Goal: Obtain resource: Download file/media

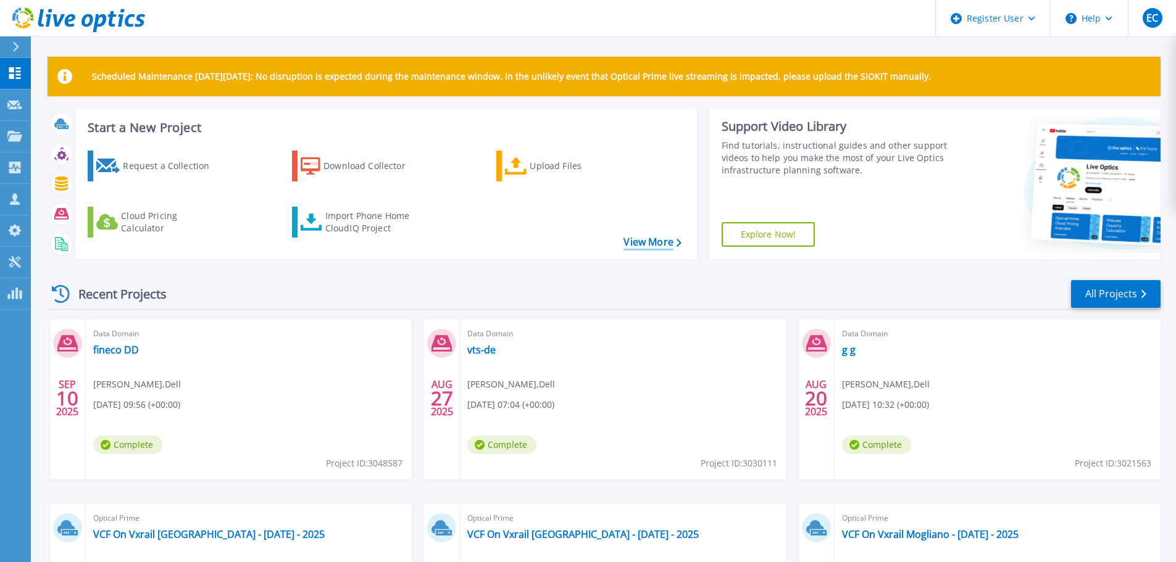
click at [658, 239] on link "View More" at bounding box center [651, 242] width 57 height 12
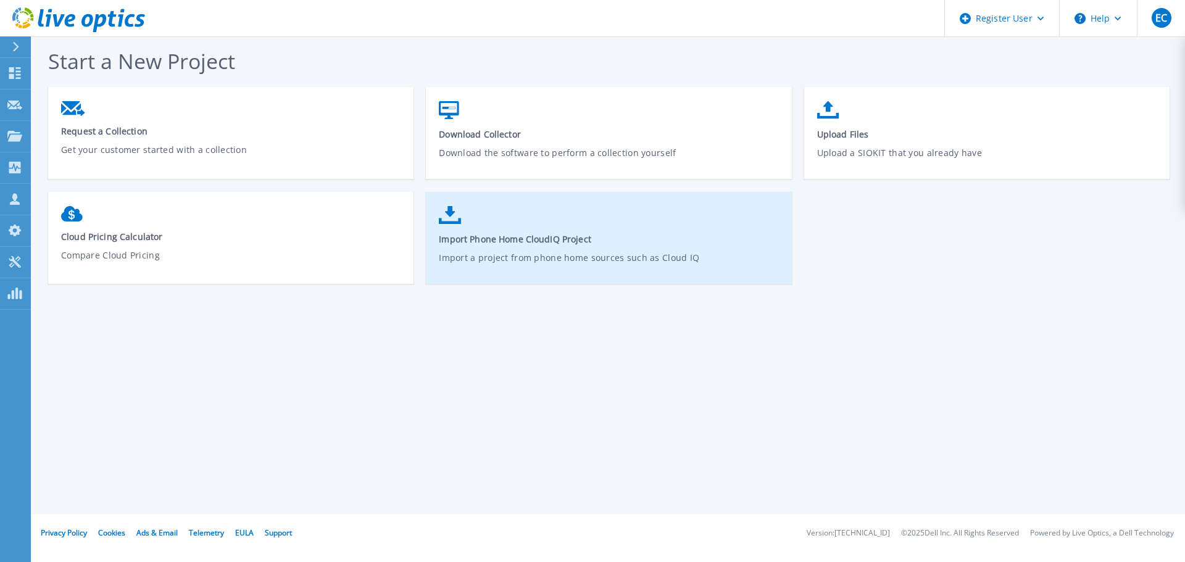
click at [567, 243] on span "Import Phone Home CloudIQ Project" at bounding box center [609, 239] width 340 height 12
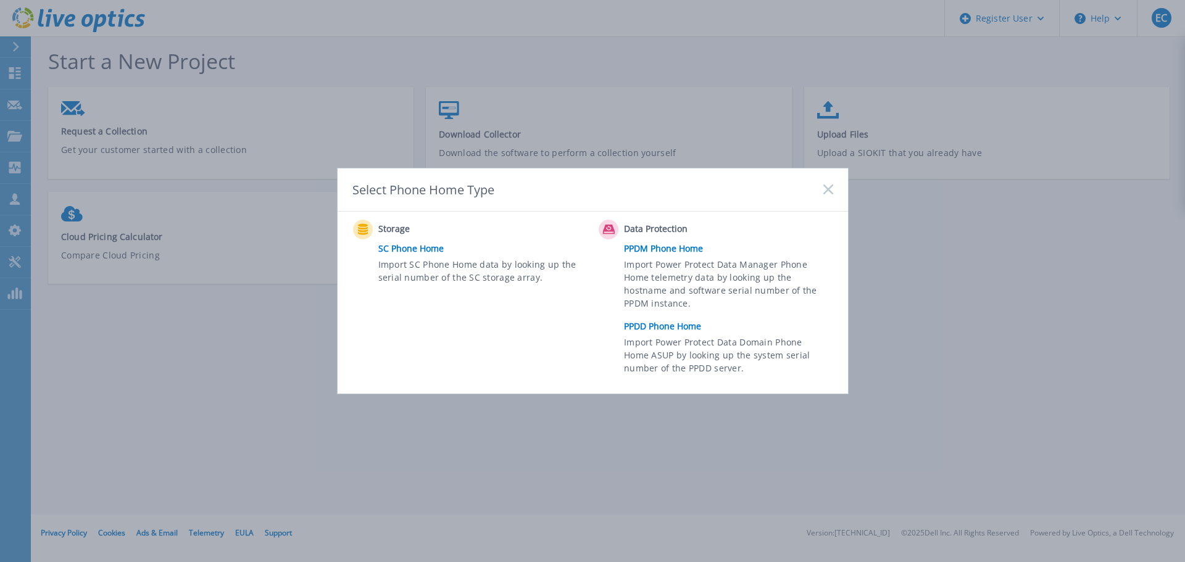
click at [683, 327] on link "PPDD Phone Home" at bounding box center [731, 326] width 215 height 19
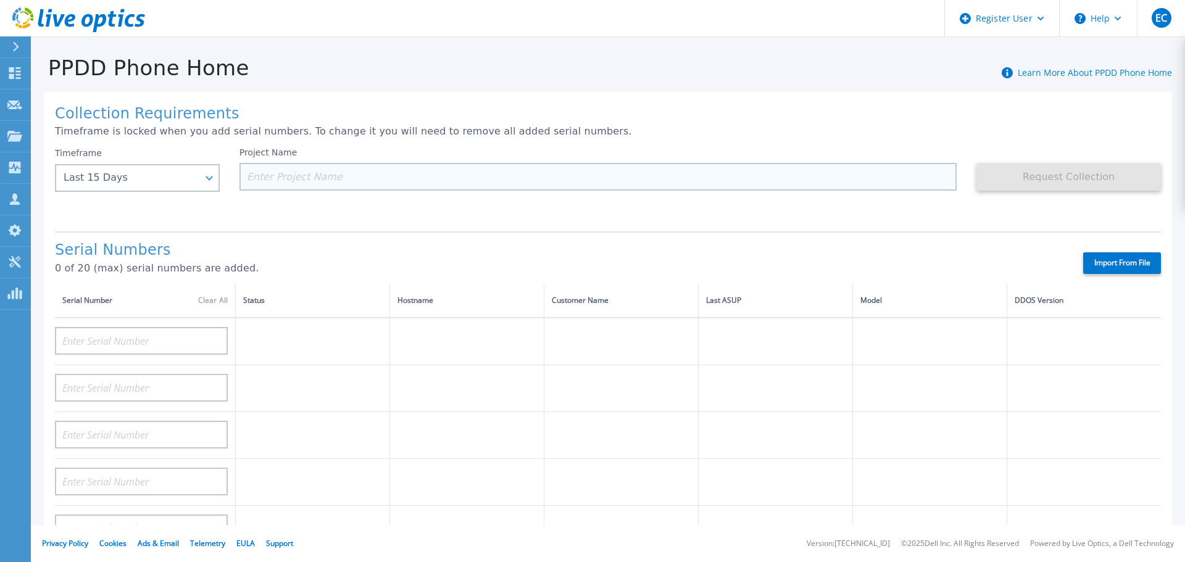
click at [368, 177] on input at bounding box center [598, 177] width 718 height 28
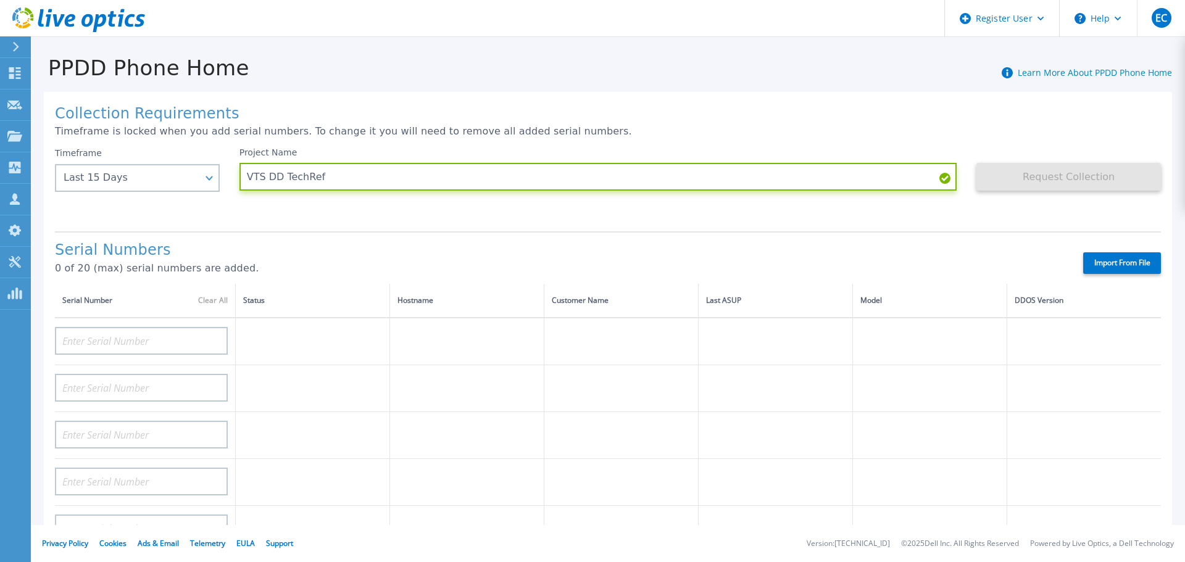
type input "VTS DD TechRef"
click at [694, 132] on p "Timeframe is locked when you add serial numbers. To change it you will need to …" at bounding box center [608, 131] width 1106 height 11
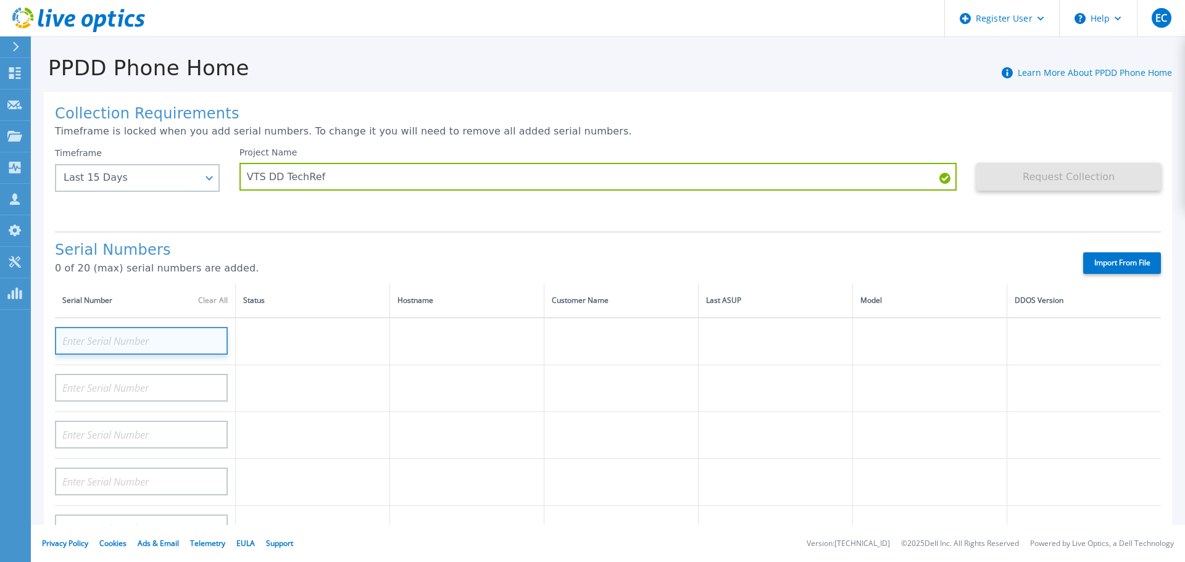
click at [108, 334] on input at bounding box center [141, 341] width 173 height 28
paste input "CKM00200800329"
type input "CKM00200800329"
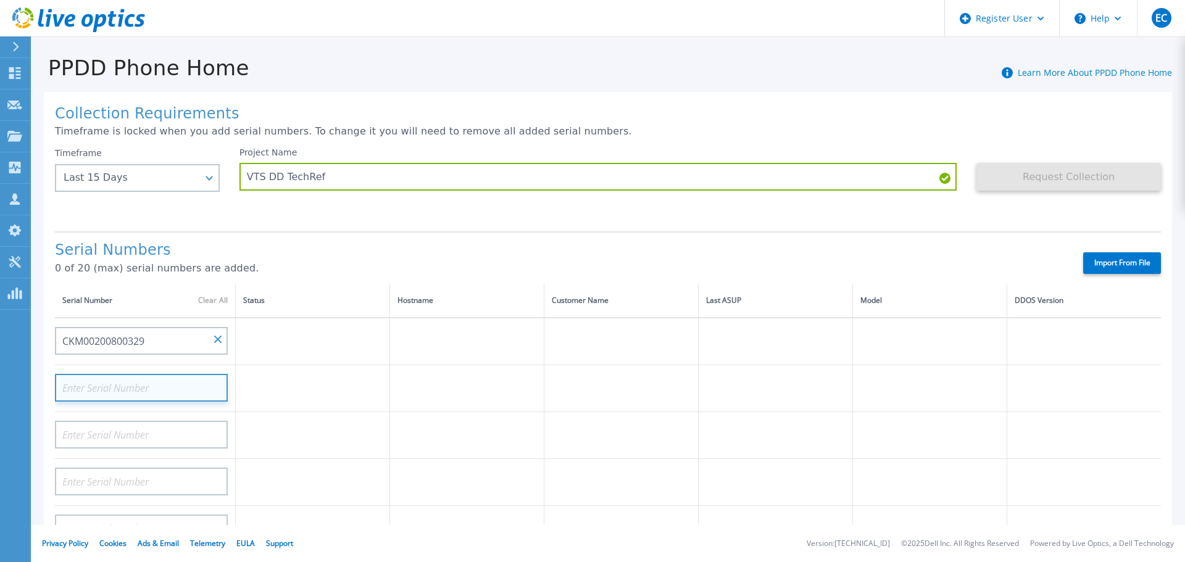
click at [126, 394] on input at bounding box center [141, 388] width 173 height 28
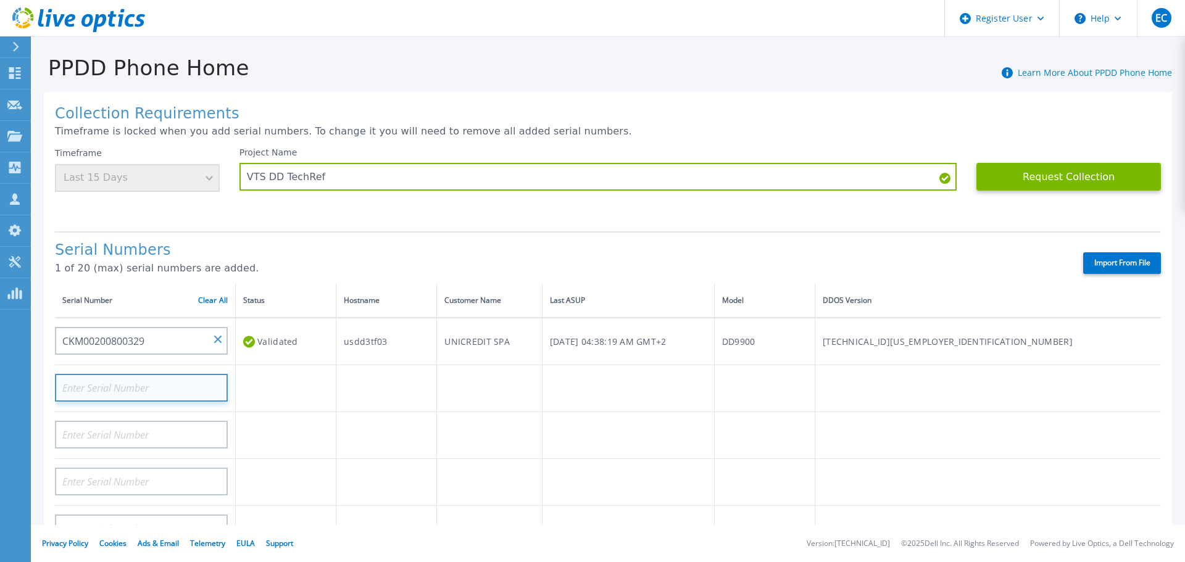
paste input "CKM00200802420"
type input "CKM00200802420"
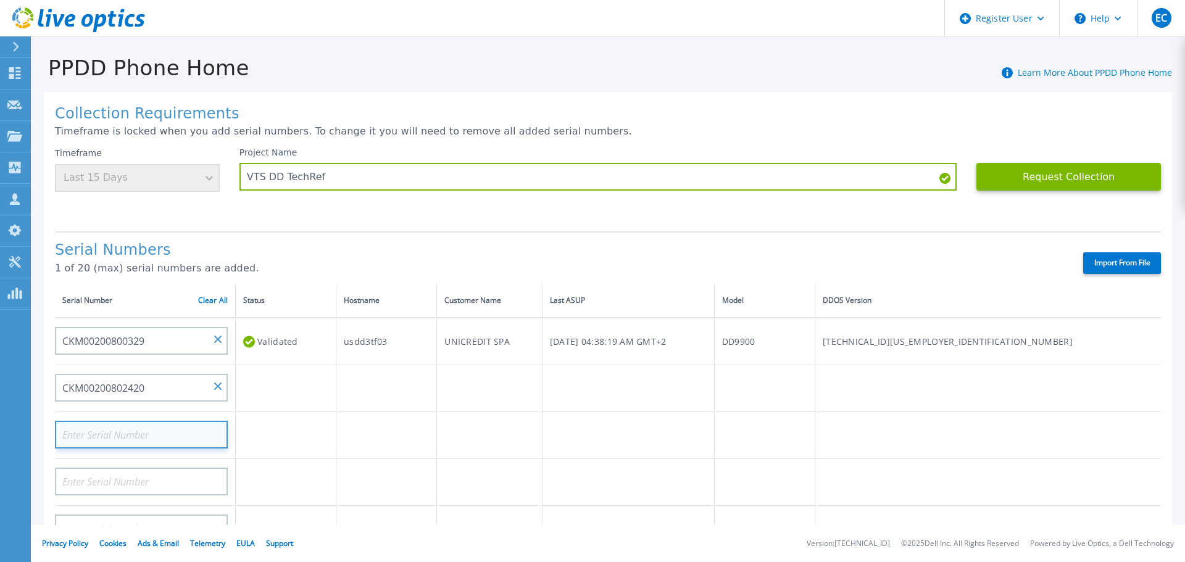
click at [153, 431] on input at bounding box center [141, 435] width 173 height 28
paste input "CKM00200800331"
type input "CKM00200800331"
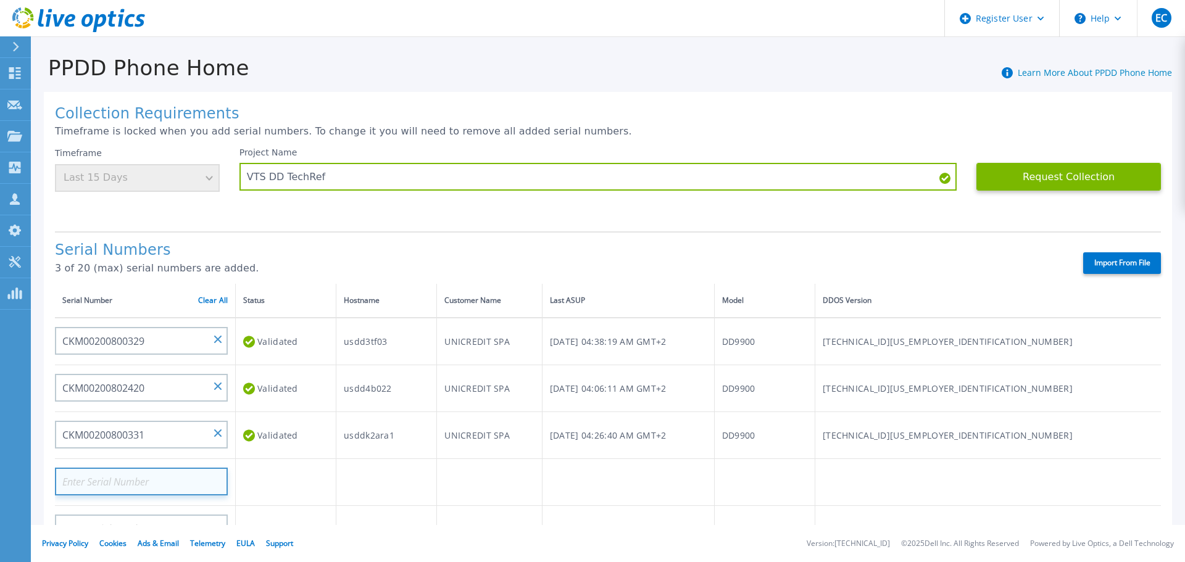
click at [181, 478] on input at bounding box center [141, 482] width 173 height 28
paste input "CKM00200901080"
type input "CKM00200901080"
click at [495, 258] on h1 "Serial Numbers" at bounding box center [558, 250] width 1007 height 17
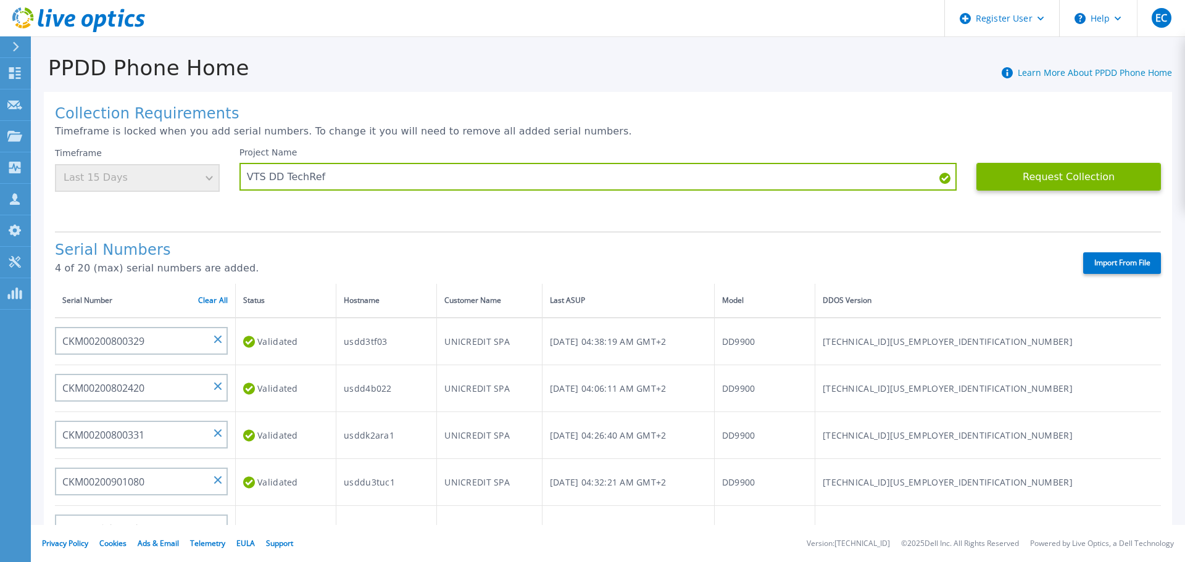
click at [204, 175] on div "Timeframe Last 15 Days" at bounding box center [137, 169] width 165 height 44
click at [636, 201] on div "Project Name VTS DD TechRef" at bounding box center [607, 184] width 737 height 74
click at [130, 173] on div "Timeframe Last 15 Days" at bounding box center [137, 169] width 165 height 44
click at [88, 173] on div "Timeframe Last 15 Days" at bounding box center [137, 169] width 165 height 44
click at [89, 123] on h1 "Collection Requirements" at bounding box center [608, 114] width 1106 height 17
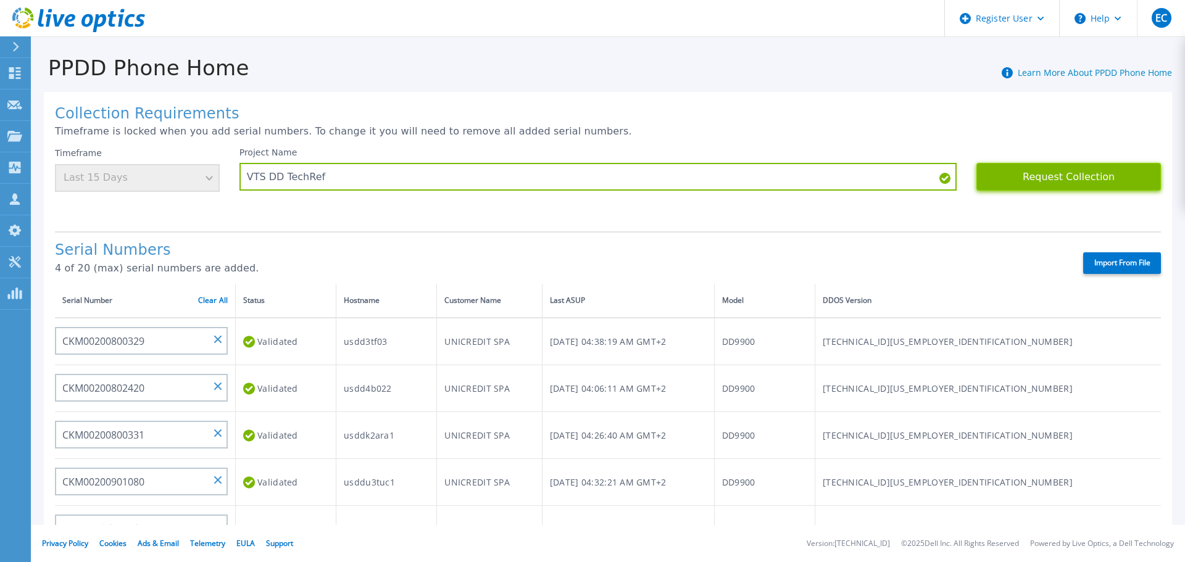
click at [1065, 176] on button "Request Collection" at bounding box center [1068, 177] width 185 height 28
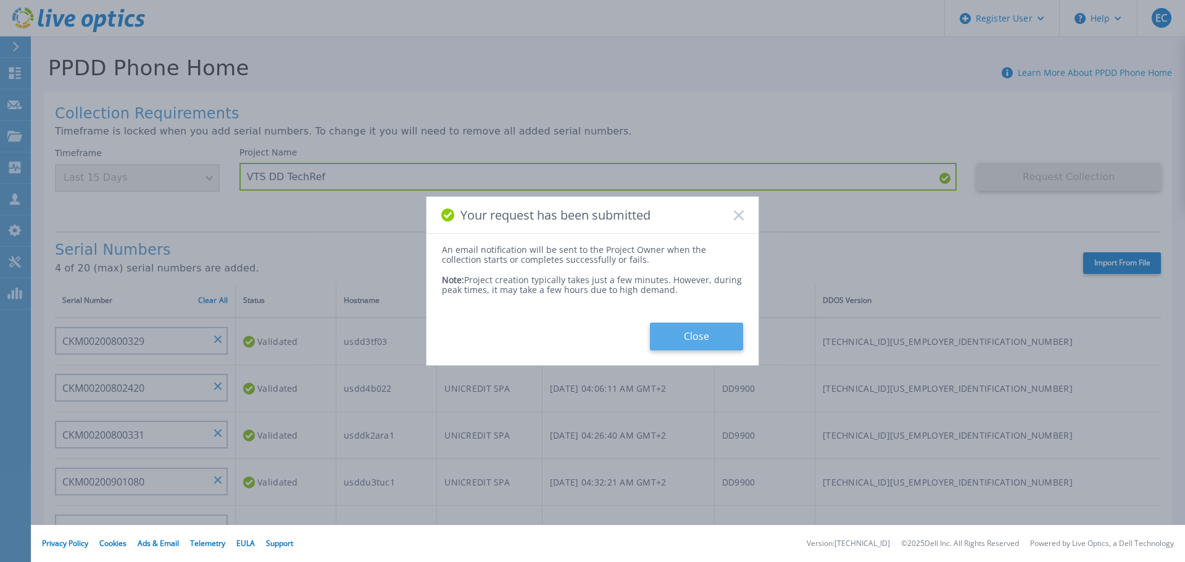
click at [713, 338] on button "Close" at bounding box center [696, 337] width 93 height 28
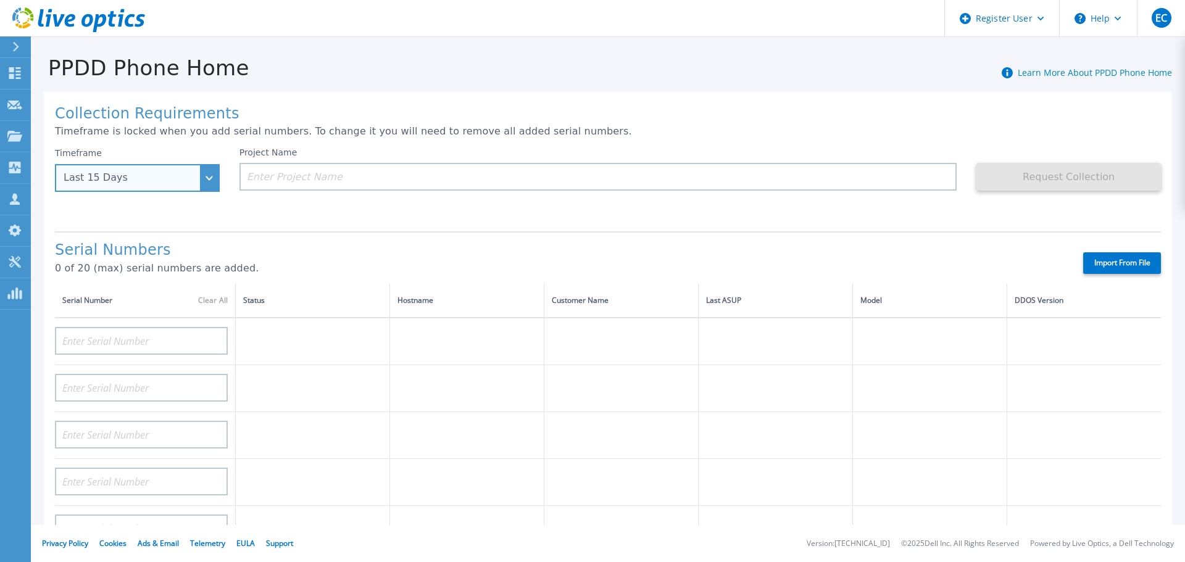
click at [201, 180] on div "Last 15 Days" at bounding box center [137, 178] width 165 height 28
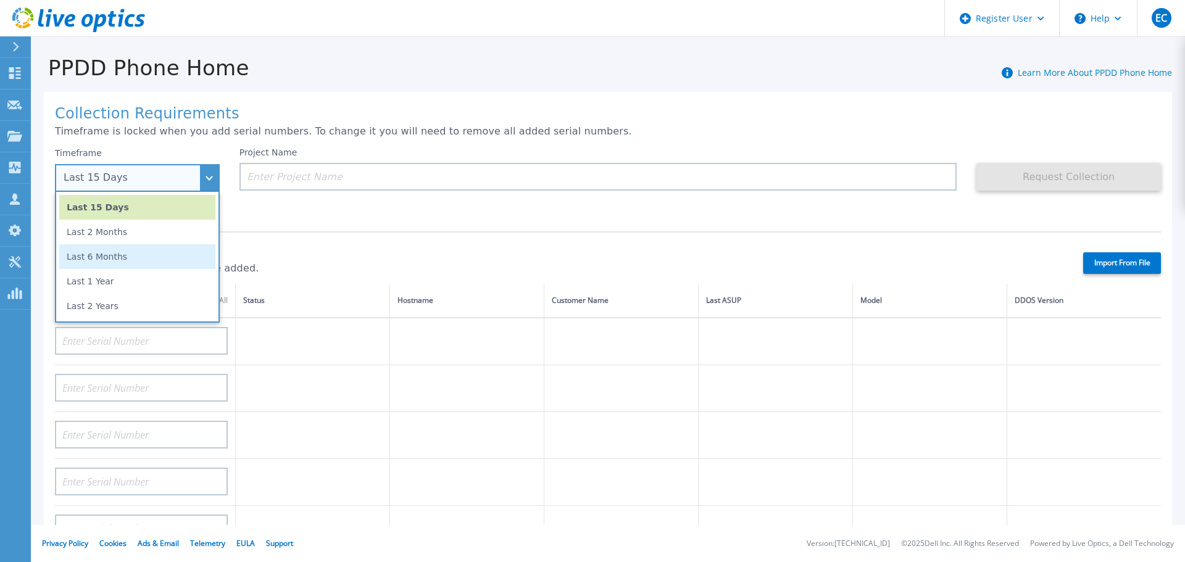
click at [162, 255] on li "Last 6 Months" at bounding box center [137, 256] width 156 height 25
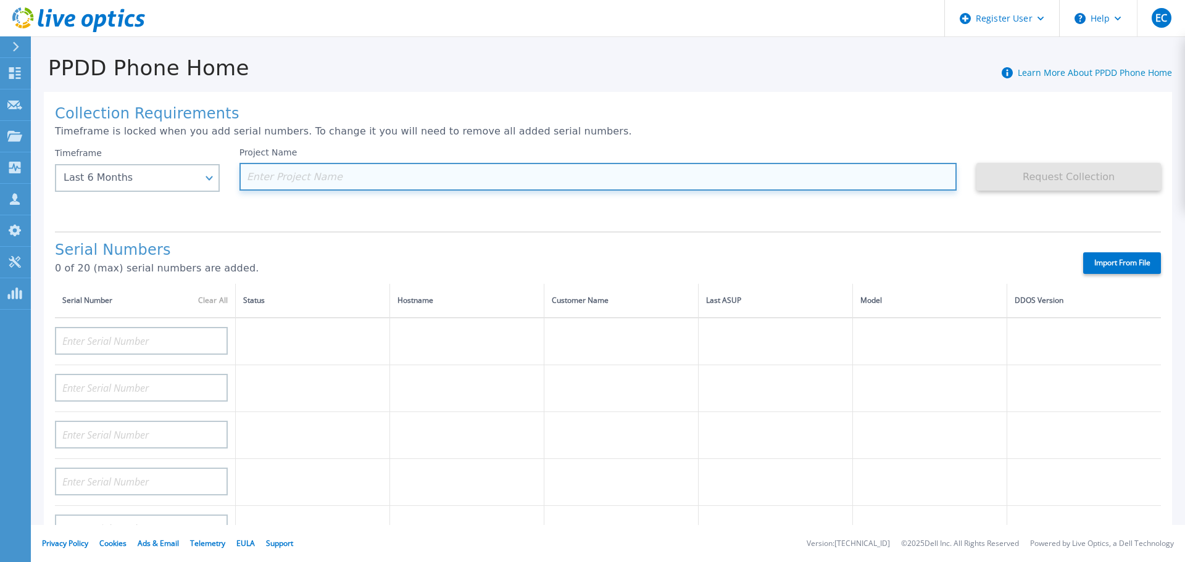
click at [354, 178] on input at bounding box center [598, 177] width 718 height 28
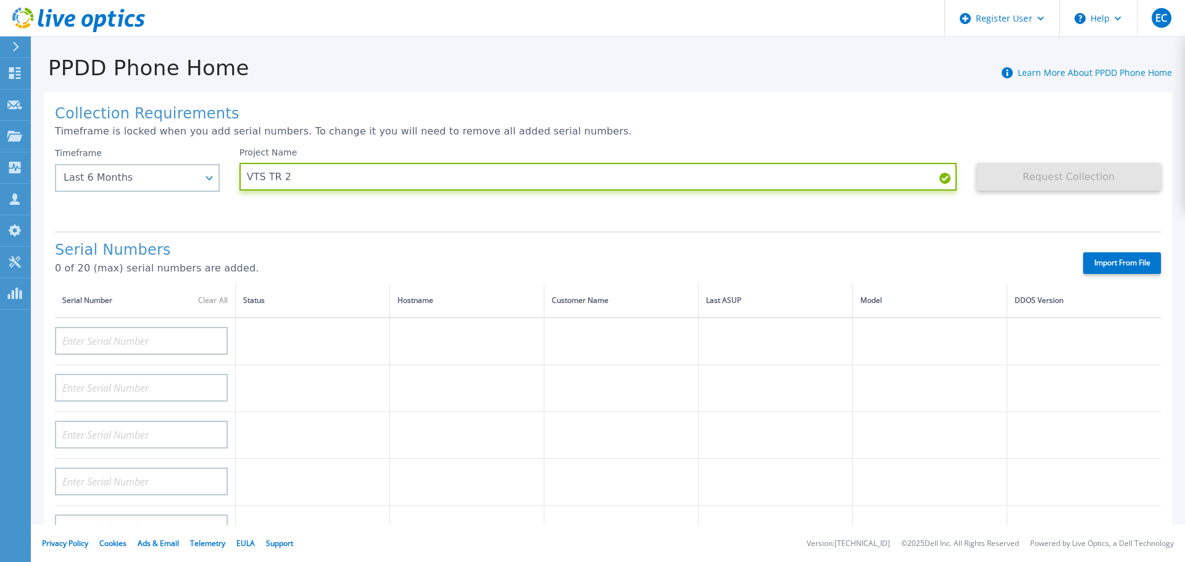
type input "VTS TR 2"
click at [633, 201] on div "Project Name VTS TR 2" at bounding box center [607, 184] width 737 height 74
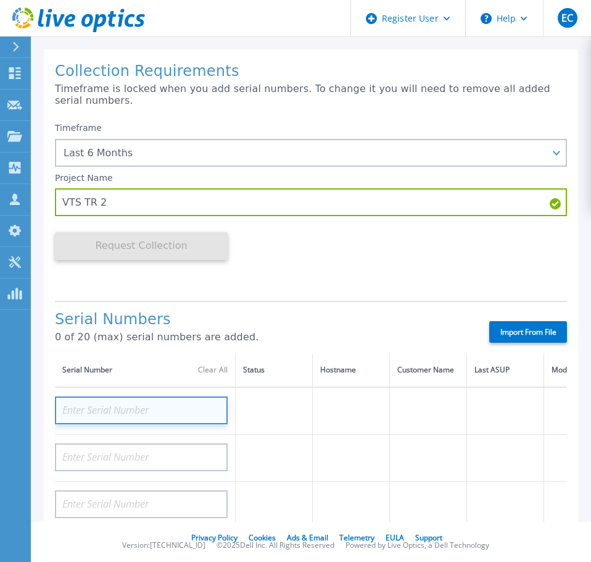
click at [138, 420] on input at bounding box center [141, 410] width 173 height 28
paste input "CKM00200800329"
type input "CKM00200800329"
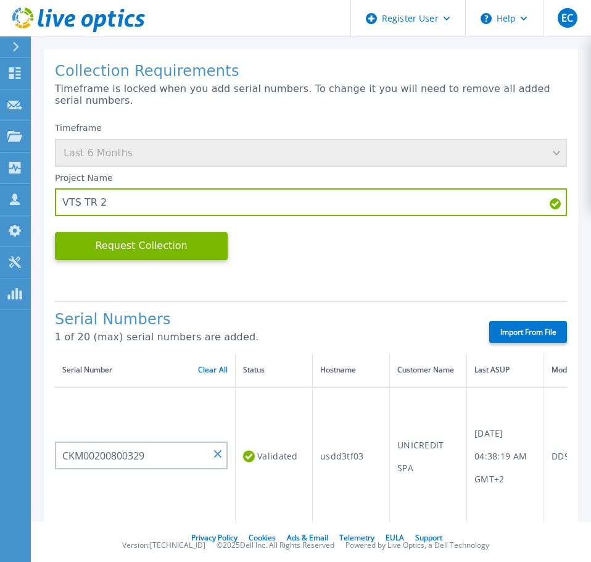
click at [168, 534] on input at bounding box center [141, 548] width 173 height 28
paste input "CKM00200802420"
type input "CKM00200802420"
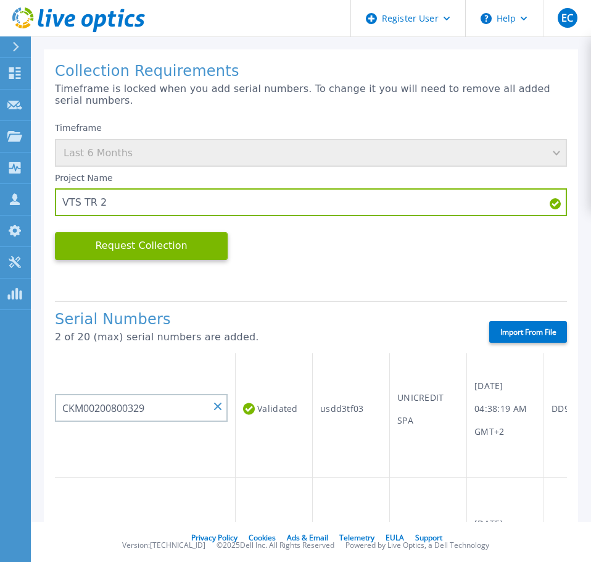
scroll to position [62, 0]
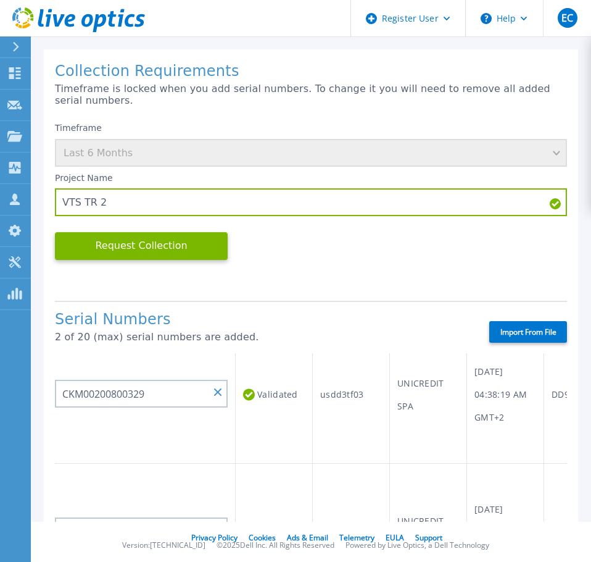
paste input "CKM00200800331"
type input "CKM00200800331"
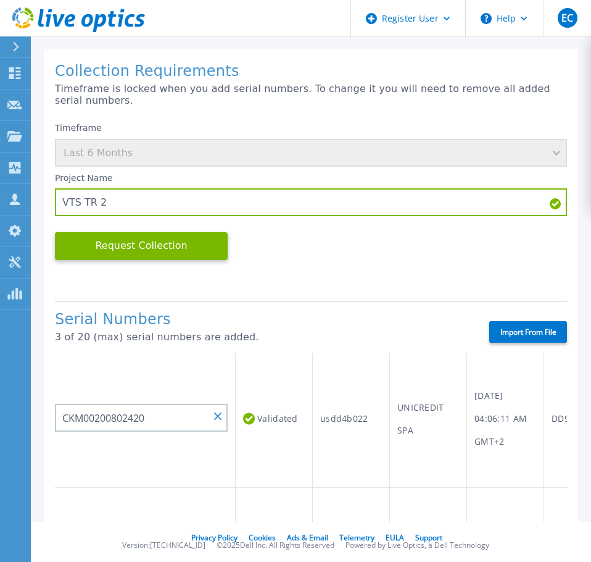
scroll to position [185, 0]
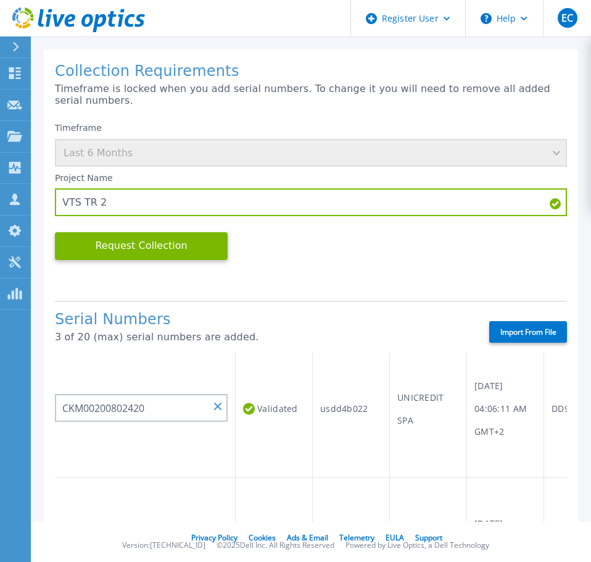
paste input "CKM00200901080"
type input "CKM00200901080"
click at [463, 273] on div "Timeframe Last 6 Months Project Name VTS TR 2 Request Collection This might tak…" at bounding box center [311, 203] width 512 height 174
click at [180, 249] on button "Request Collection" at bounding box center [141, 246] width 173 height 28
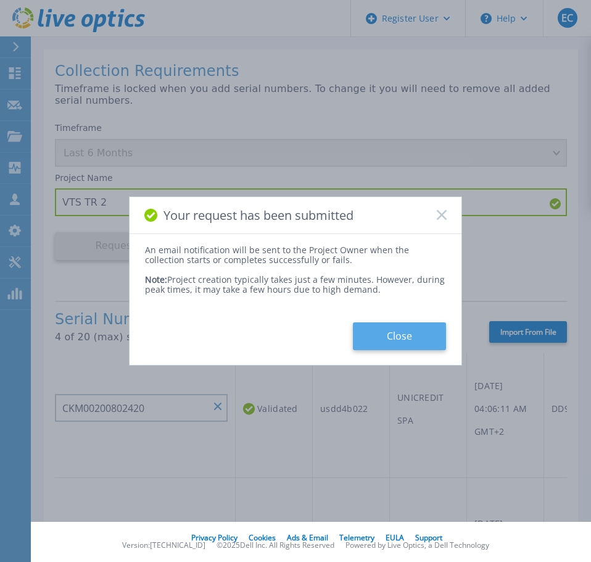
click at [439, 341] on button "Close" at bounding box center [399, 336] width 93 height 28
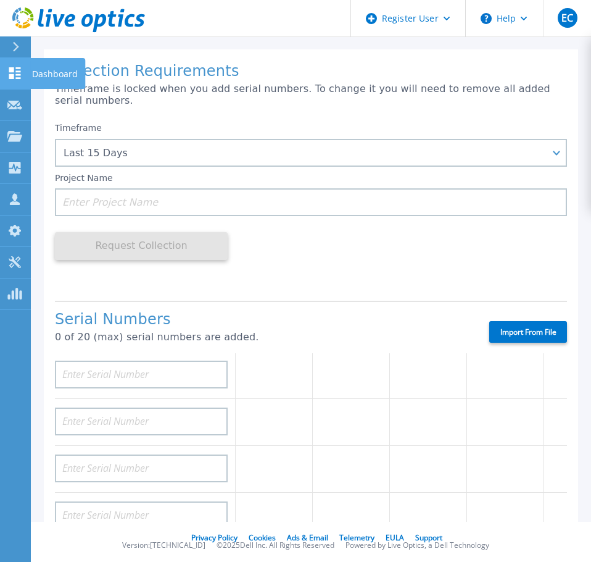
click at [11, 83] on link "Dashboard Dashboard" at bounding box center [15, 73] width 31 height 31
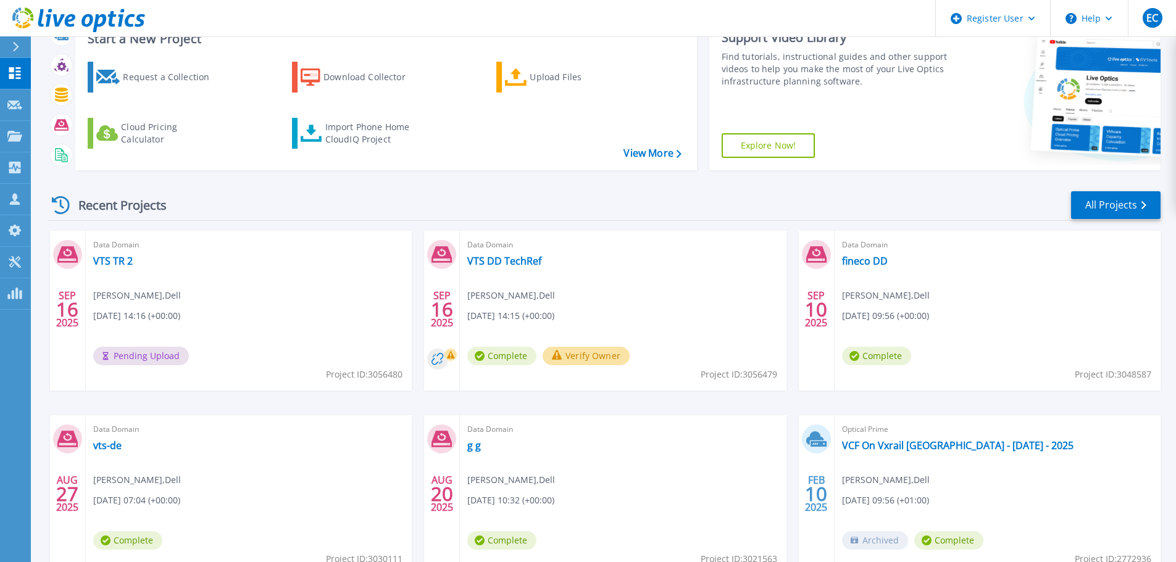
scroll to position [123, 0]
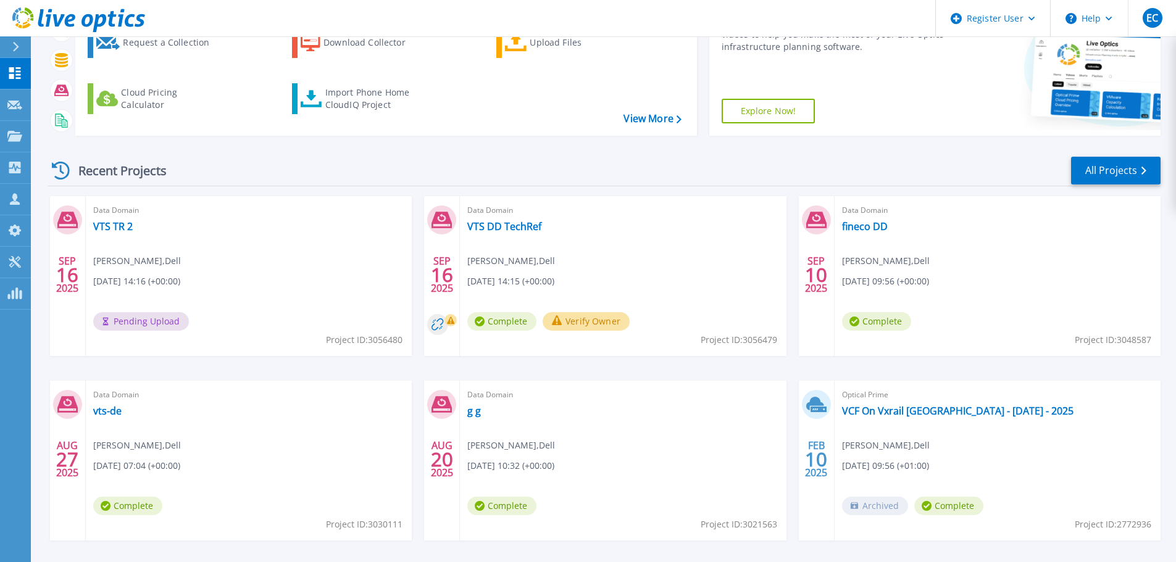
click at [591, 321] on button "Verify Owner" at bounding box center [585, 321] width 87 height 19
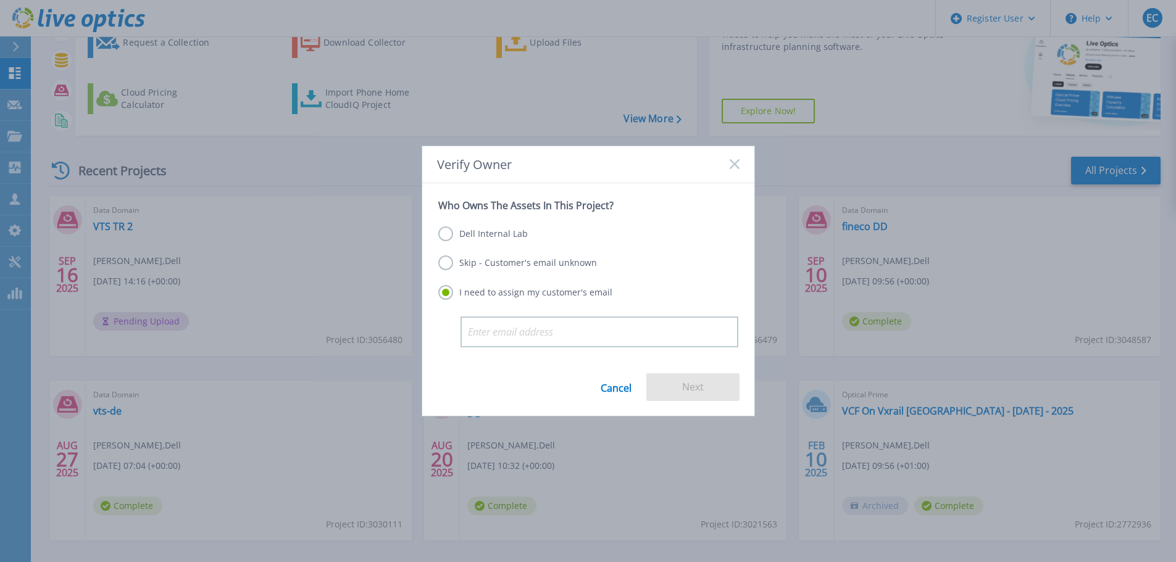
click at [467, 236] on label "Dell Internal Lab" at bounding box center [482, 233] width 89 height 15
click at [0, 0] on input "Dell Internal Lab" at bounding box center [0, 0] width 0 height 0
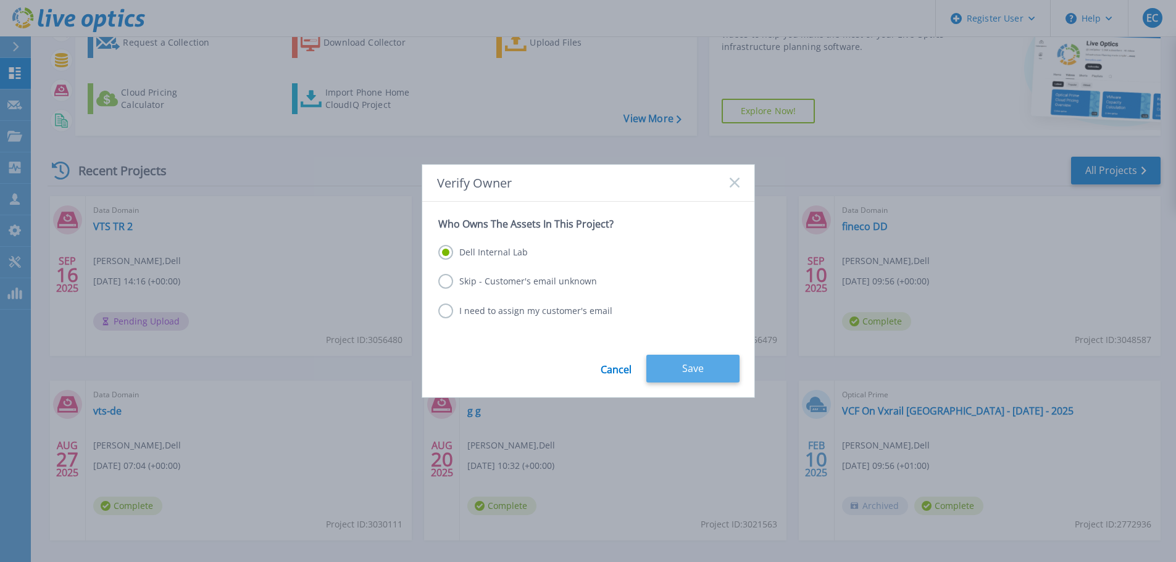
click at [591, 362] on button "Save" at bounding box center [692, 369] width 93 height 28
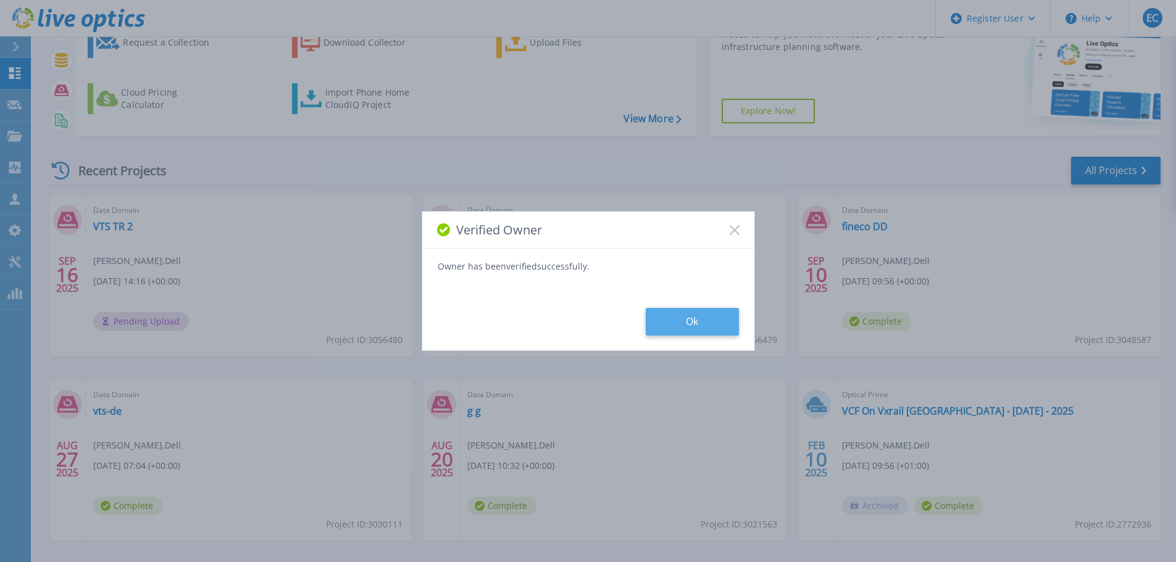
click at [591, 333] on button "Ok" at bounding box center [692, 322] width 93 height 28
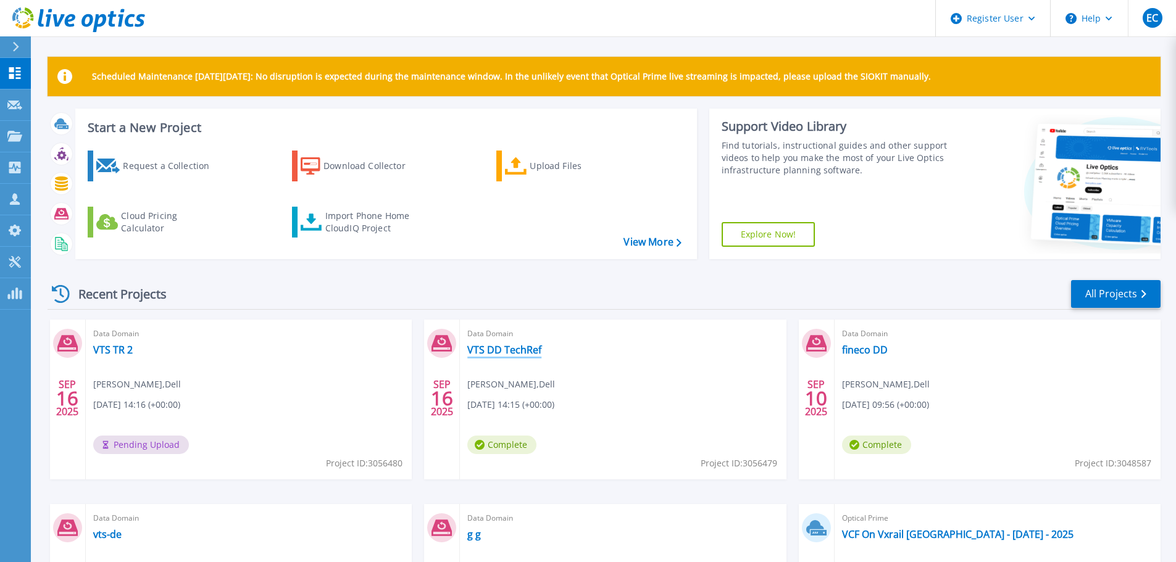
click at [521, 349] on link "VTS DD TechRef" at bounding box center [504, 350] width 74 height 12
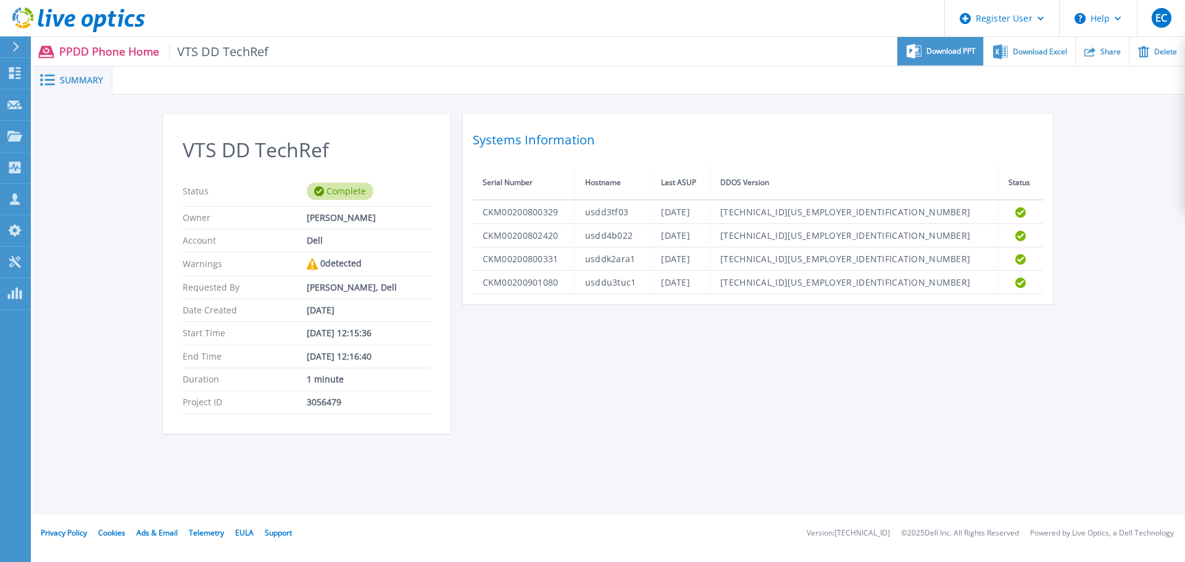
click at [942, 52] on span "Download PPT" at bounding box center [950, 51] width 49 height 7
click at [1036, 52] on span "Download Excel" at bounding box center [1040, 51] width 54 height 7
click at [12, 74] on icon at bounding box center [15, 73] width 12 height 12
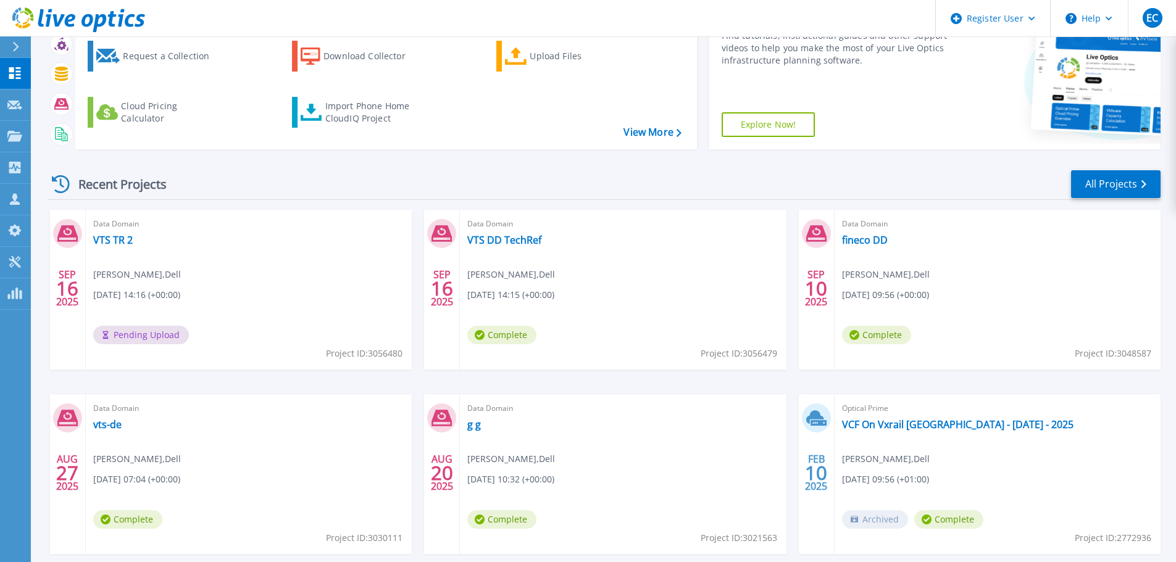
scroll to position [173, 0]
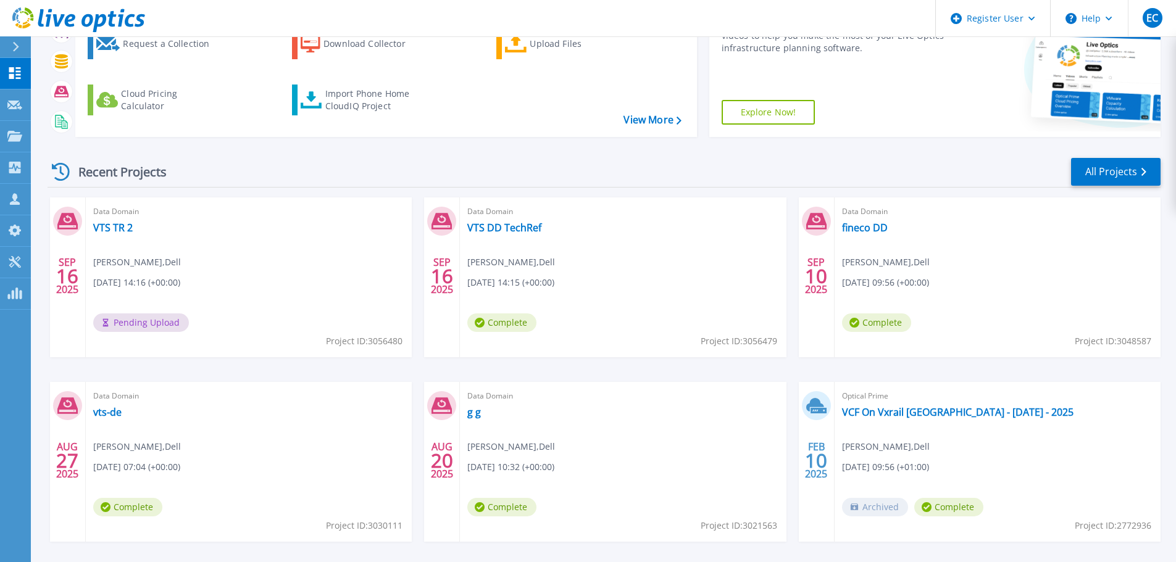
scroll to position [123, 0]
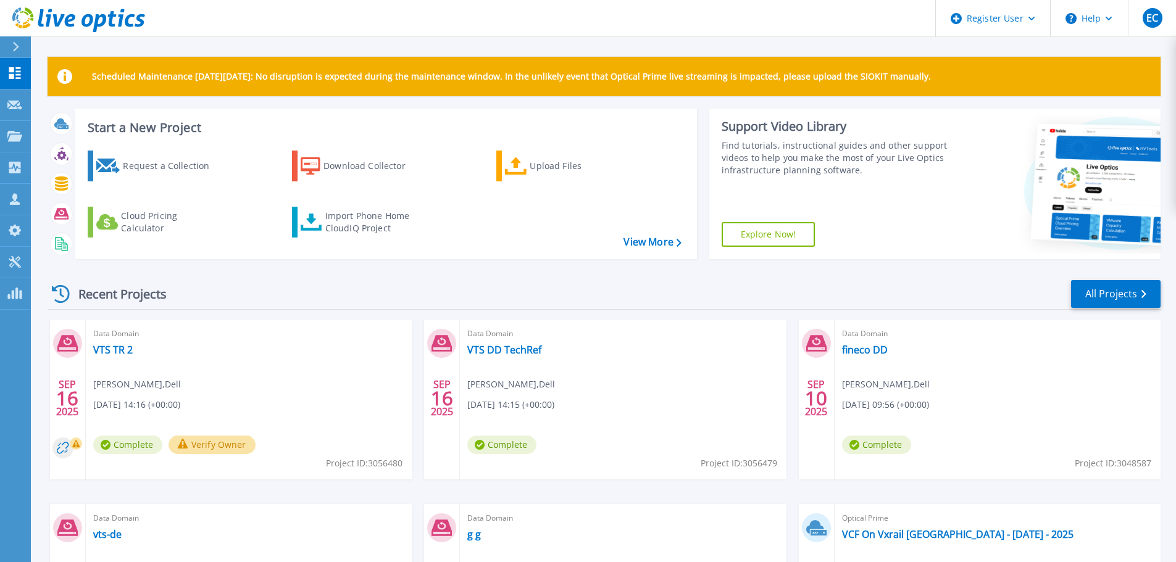
click at [225, 439] on button "Verify Owner" at bounding box center [211, 445] width 87 height 19
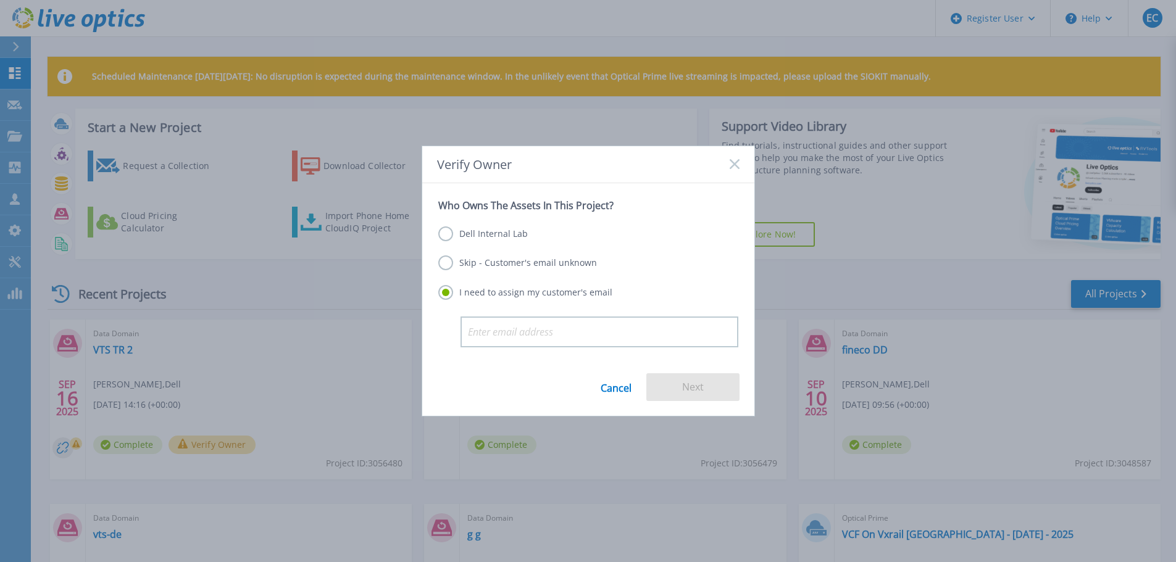
click at [473, 223] on div "Dell Internal Lab Skip - Customer's email unknown I need to assign my customer'…" at bounding box center [588, 264] width 300 height 105
click at [479, 230] on label "Dell Internal Lab" at bounding box center [482, 233] width 89 height 15
click at [0, 0] on input "Dell Internal Lab" at bounding box center [0, 0] width 0 height 0
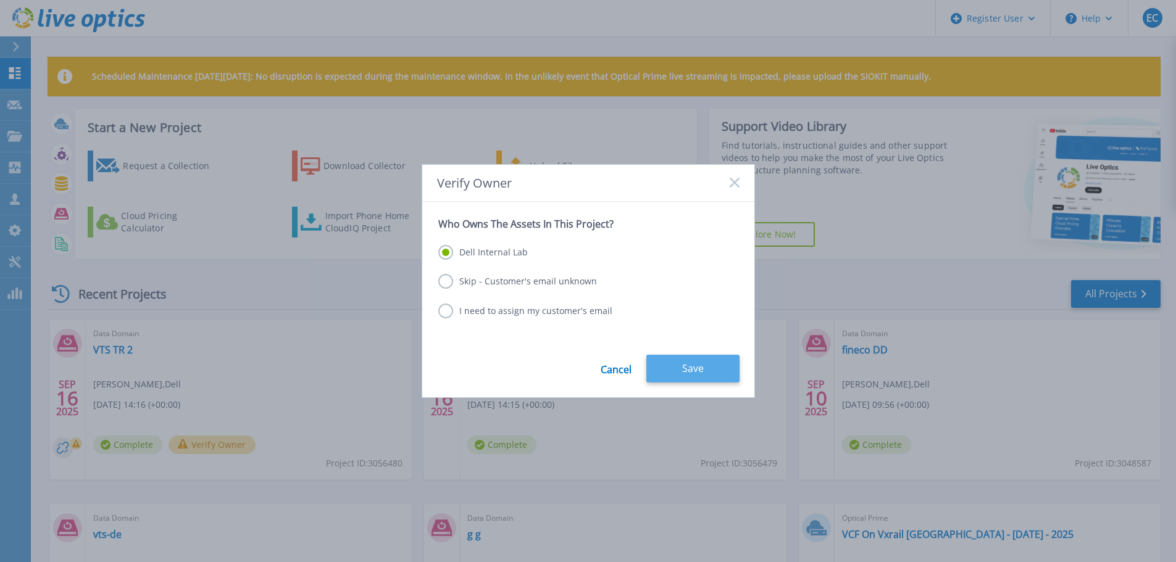
click at [679, 368] on button "Save" at bounding box center [692, 369] width 93 height 28
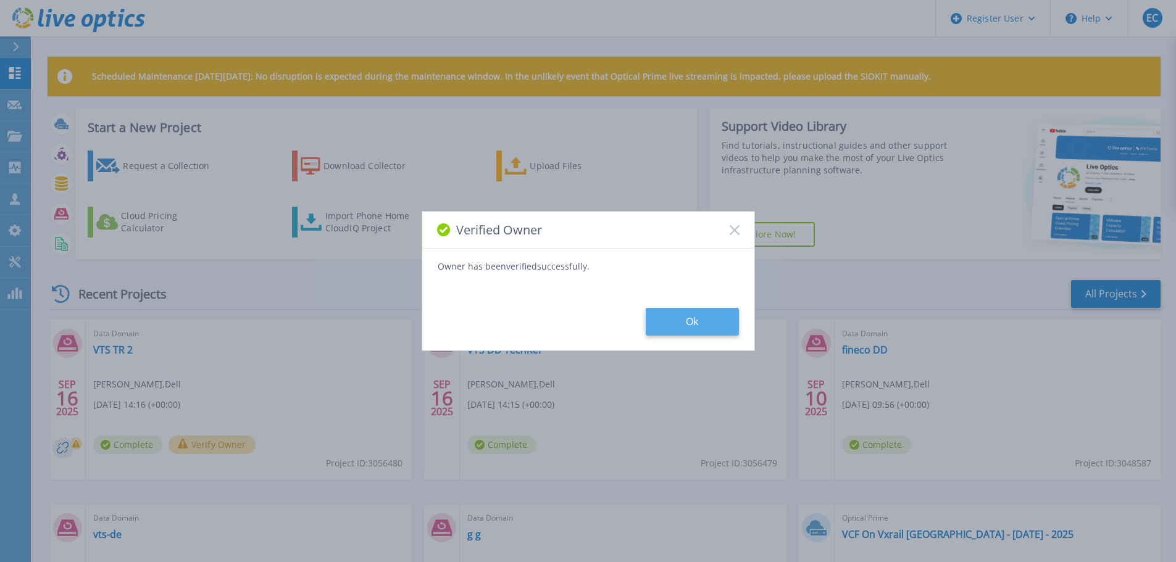
click at [692, 317] on button "Ok" at bounding box center [692, 322] width 93 height 28
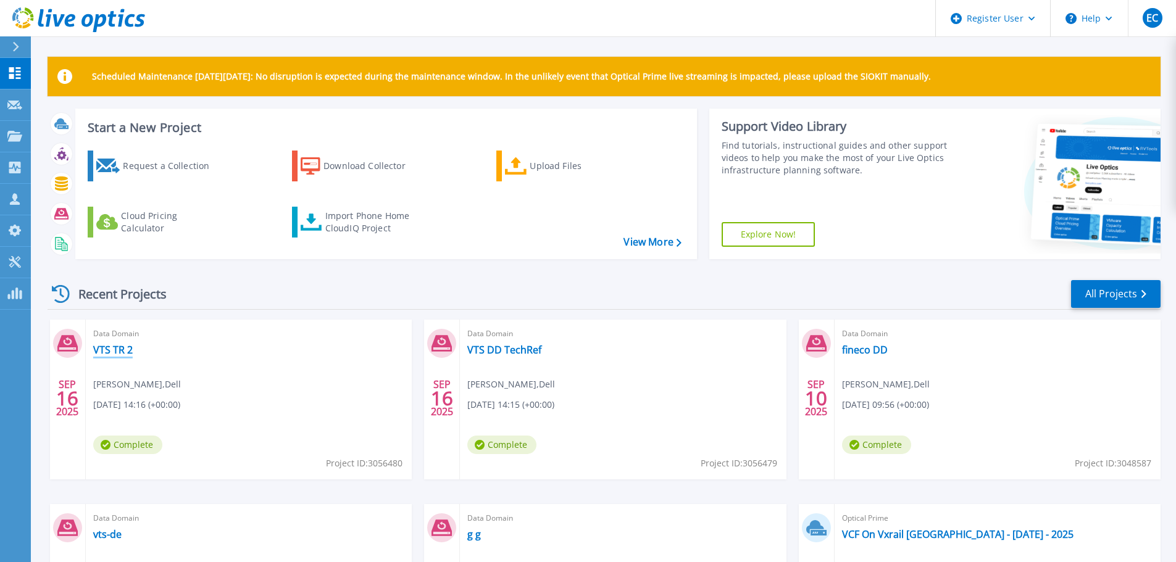
click at [124, 353] on link "VTS TR 2" at bounding box center [112, 350] width 39 height 12
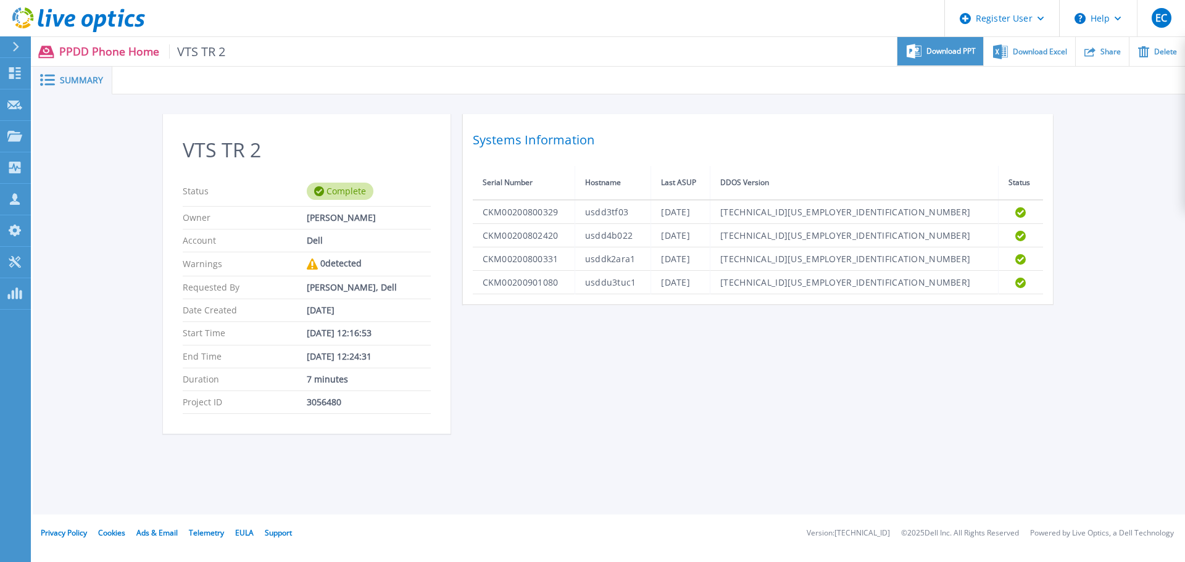
click at [947, 49] on span "Download PPT" at bounding box center [950, 51] width 49 height 7
click at [1030, 51] on span "Download Excel" at bounding box center [1040, 51] width 54 height 7
